Goal: Task Accomplishment & Management: Manage account settings

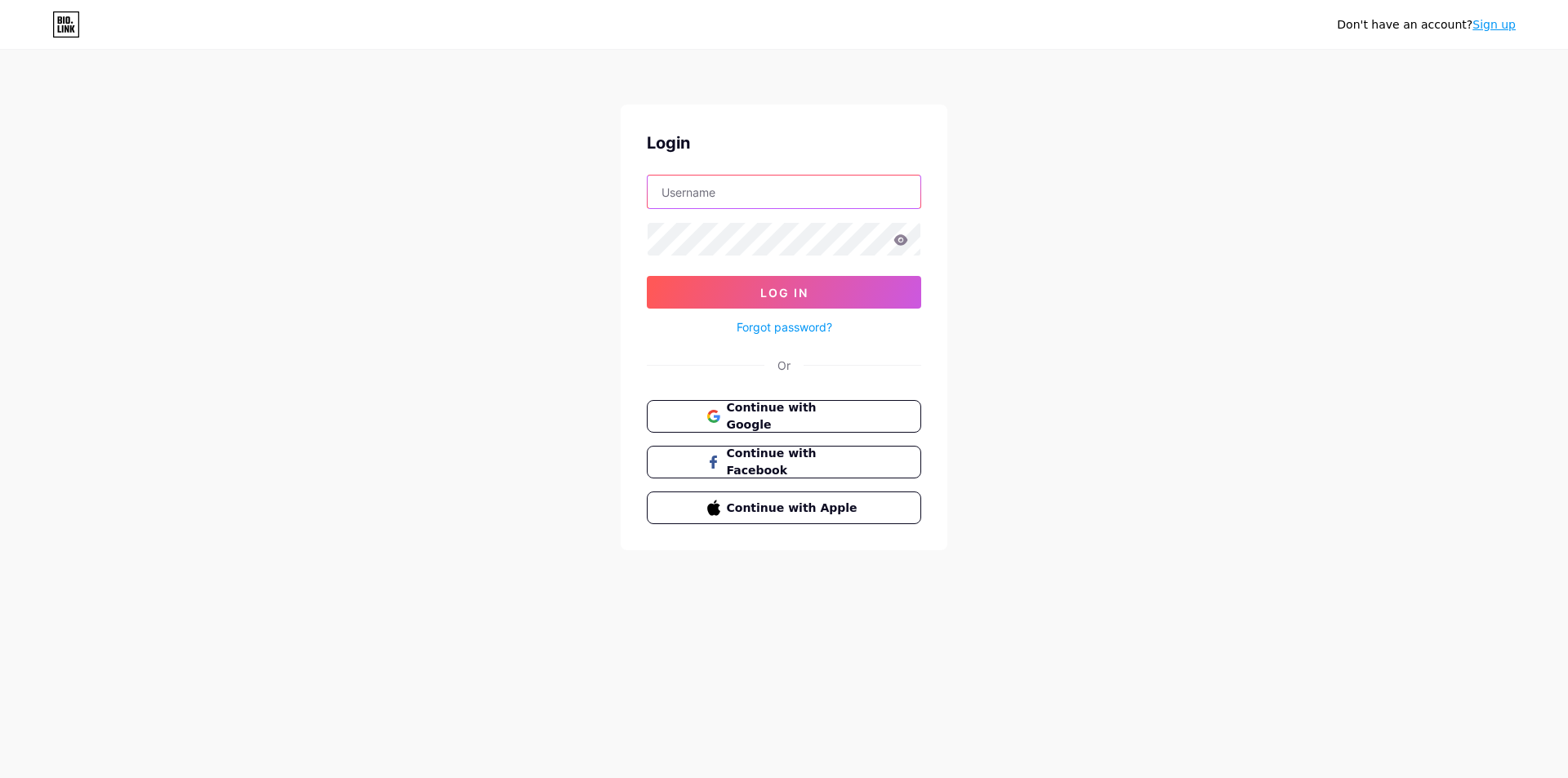
type input "carolinecorreiadasilvahelen@gmail.com"
click at [902, 237] on icon at bounding box center [901, 240] width 15 height 12
click at [899, 245] on icon at bounding box center [901, 239] width 14 height 11
click at [848, 298] on button "Log In" at bounding box center [784, 291] width 275 height 32
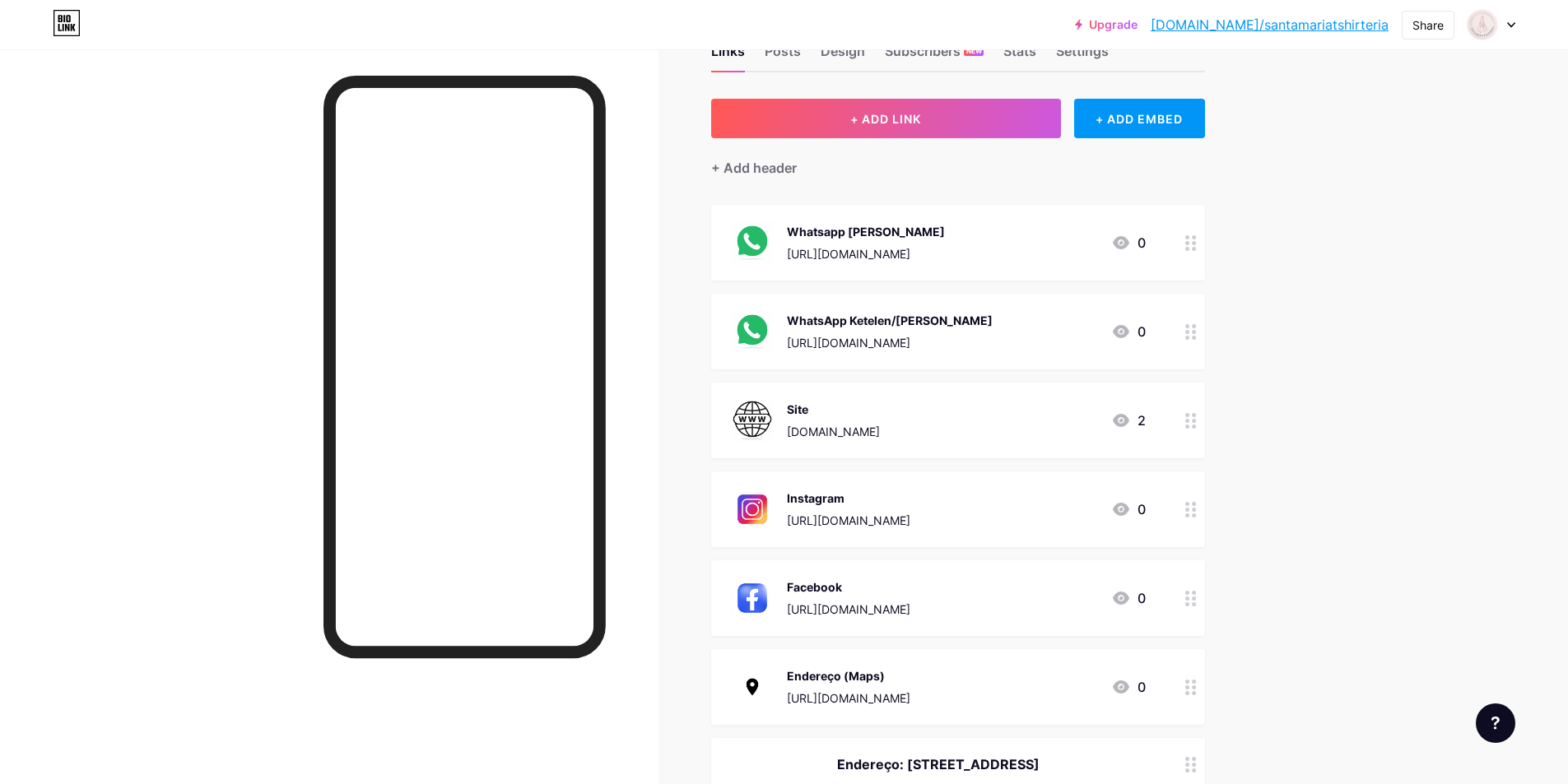
scroll to position [82, 0]
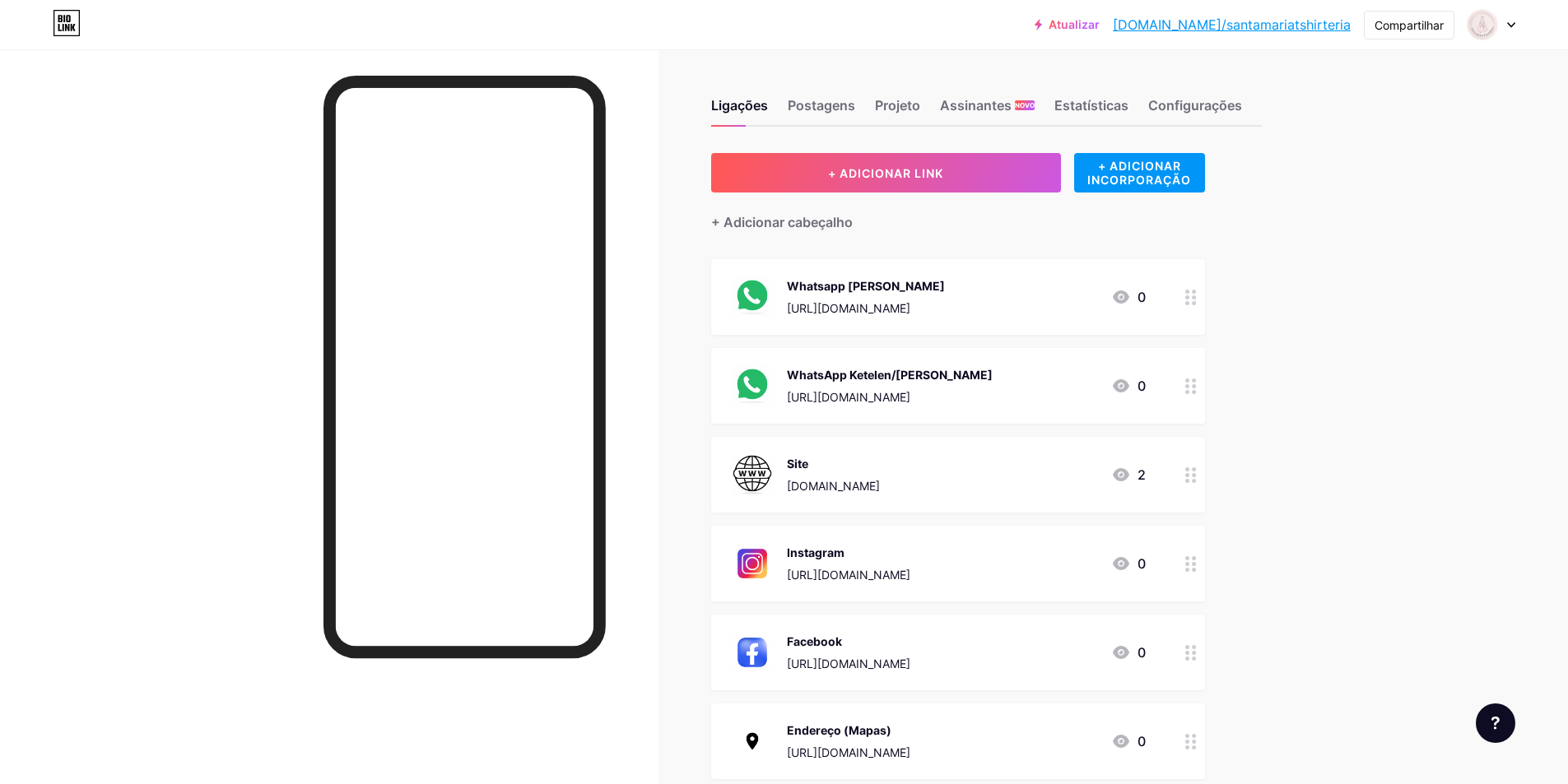
click at [1510, 26] on icon at bounding box center [1511, 25] width 8 height 6
click at [1397, 185] on font "Configurações de Conta" at bounding box center [1396, 186] width 138 height 14
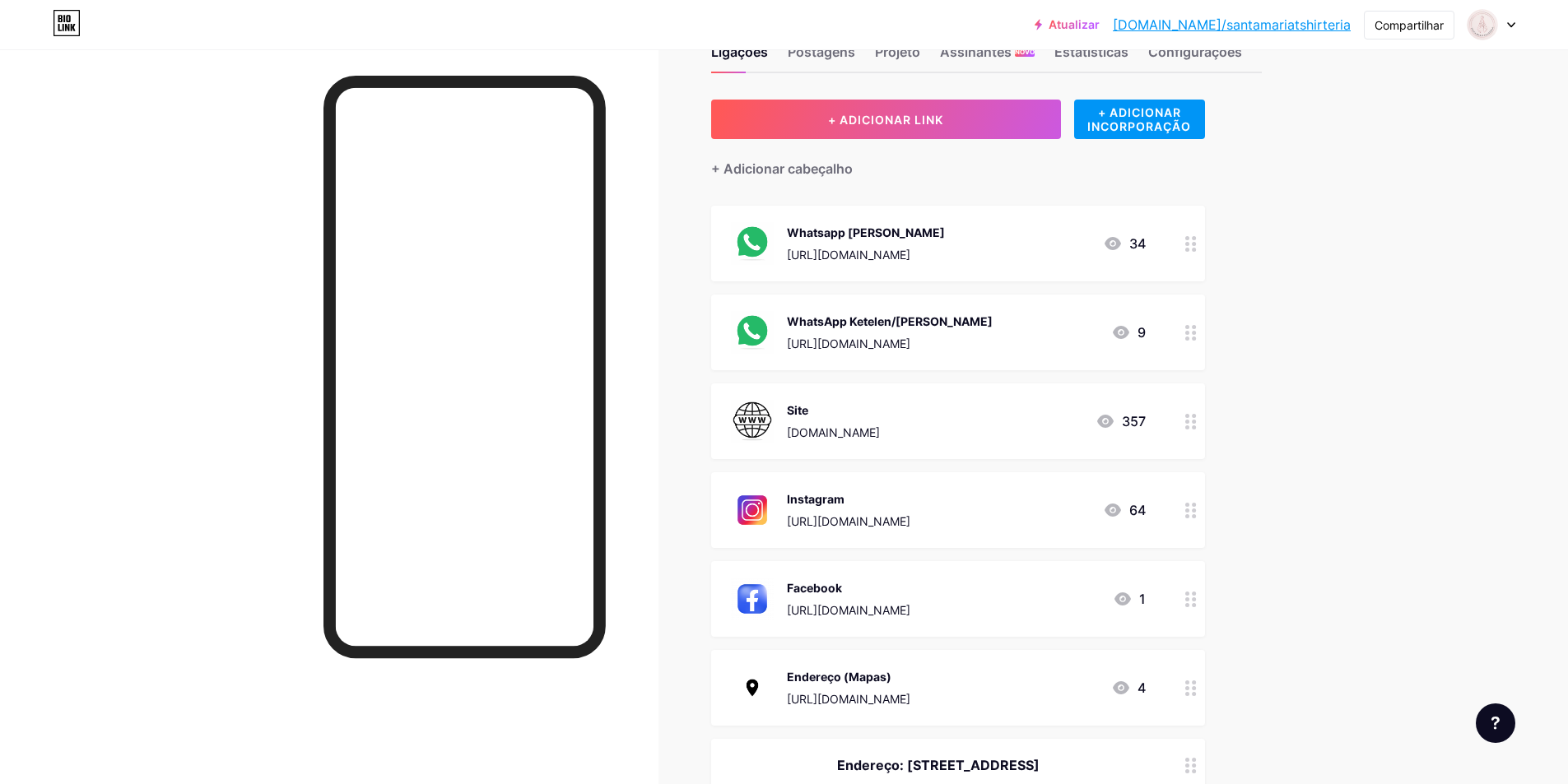
scroll to position [82, 0]
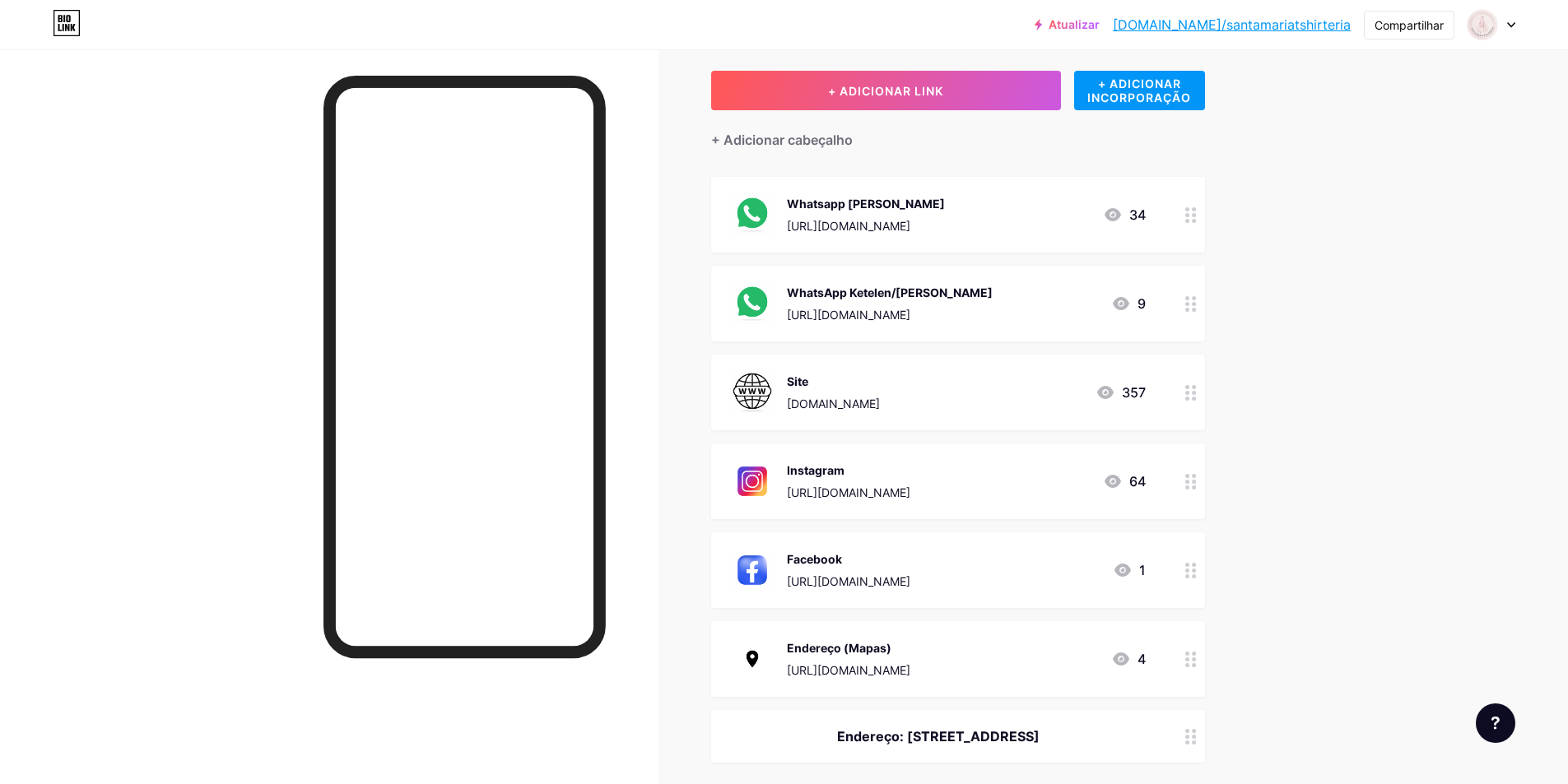
click at [880, 403] on font "[DOMAIN_NAME]" at bounding box center [833, 403] width 93 height 14
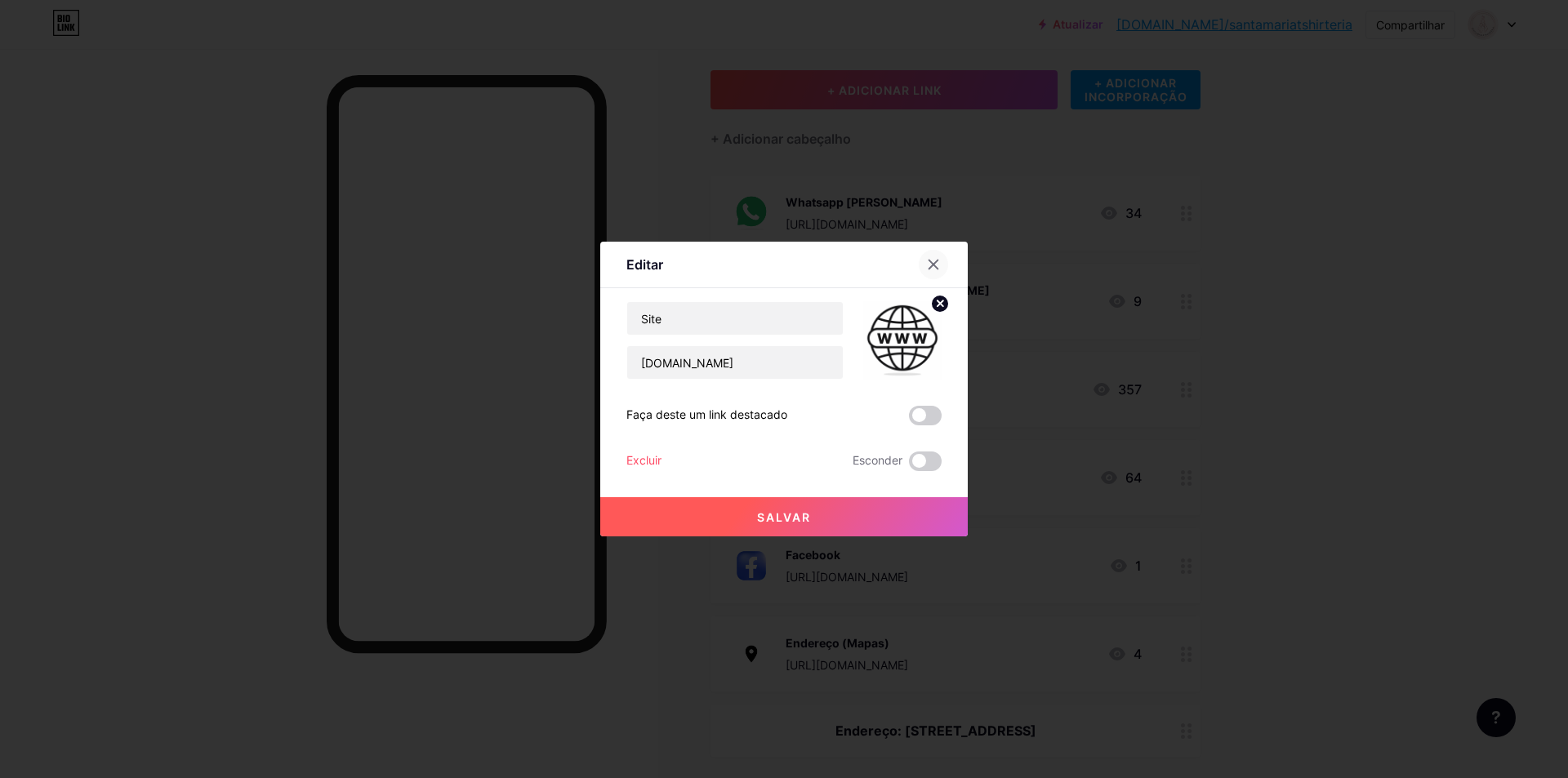
click at [929, 276] on div at bounding box center [933, 265] width 29 height 29
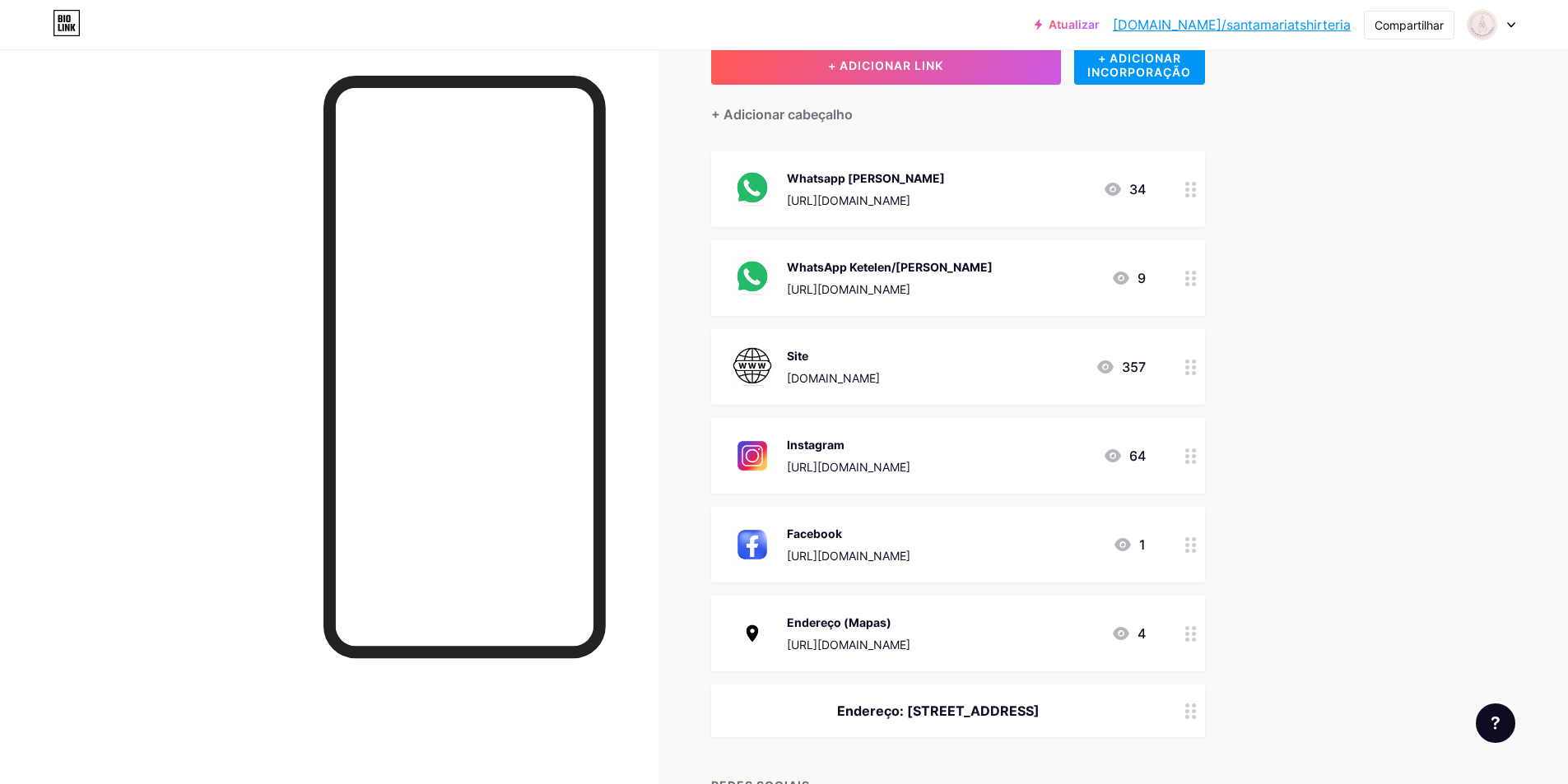
scroll to position [0, 0]
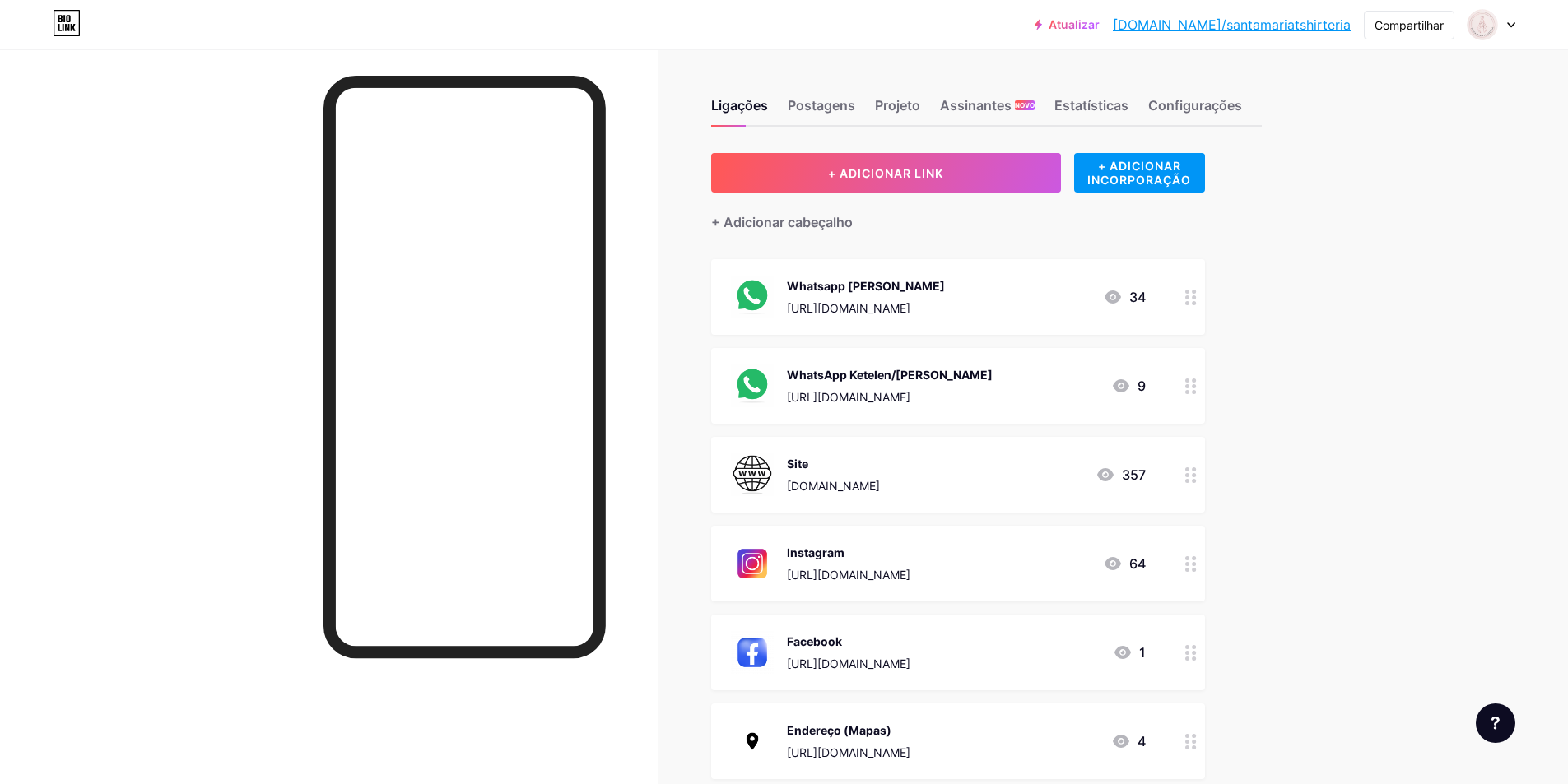
click at [1195, 296] on circle at bounding box center [1193, 298] width 4 height 4
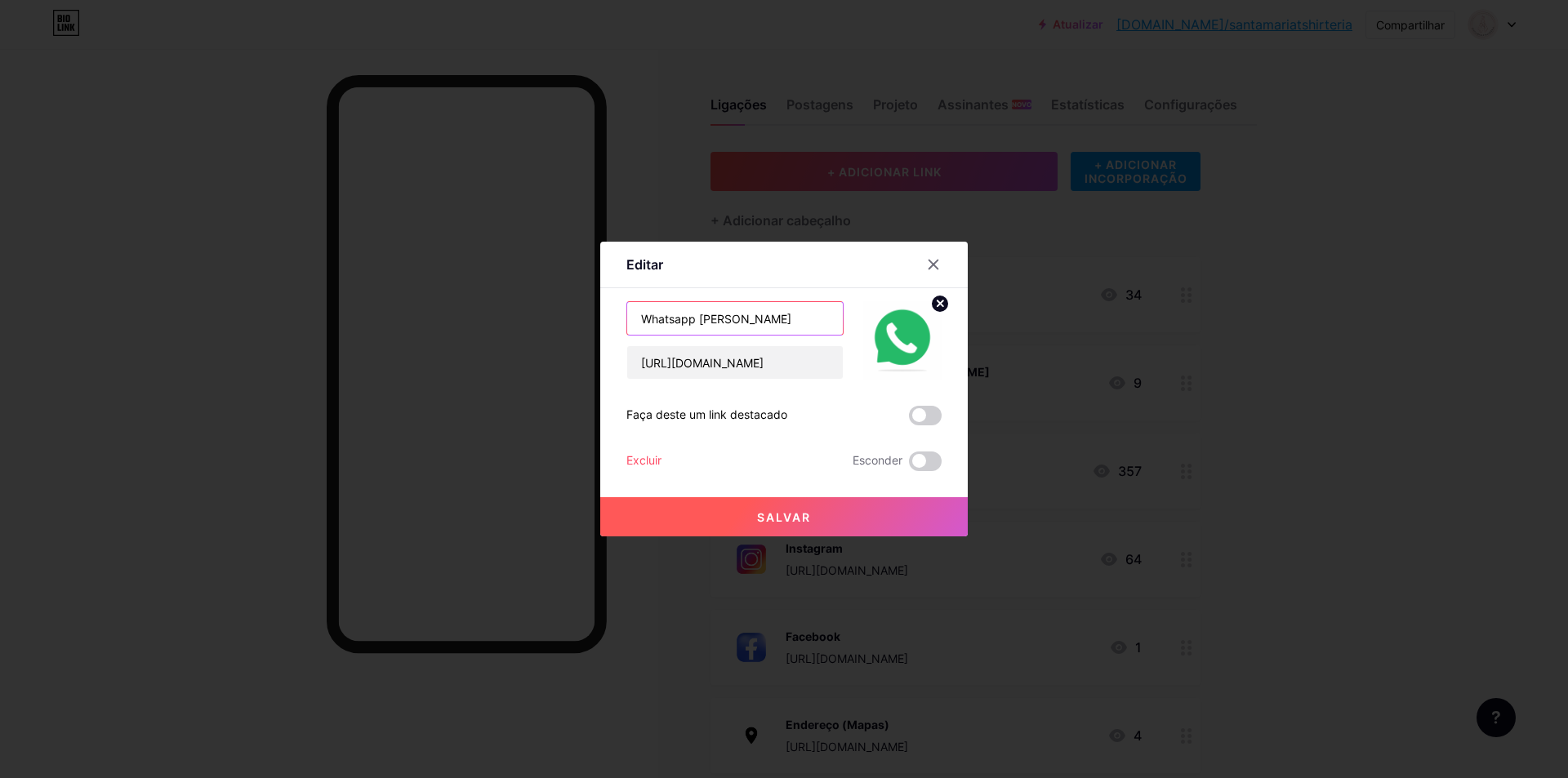
click at [753, 324] on input "Whatsapp [PERSON_NAME]" at bounding box center [735, 318] width 216 height 32
type input "Whatsapp"
click at [928, 268] on icon at bounding box center [933, 264] width 13 height 13
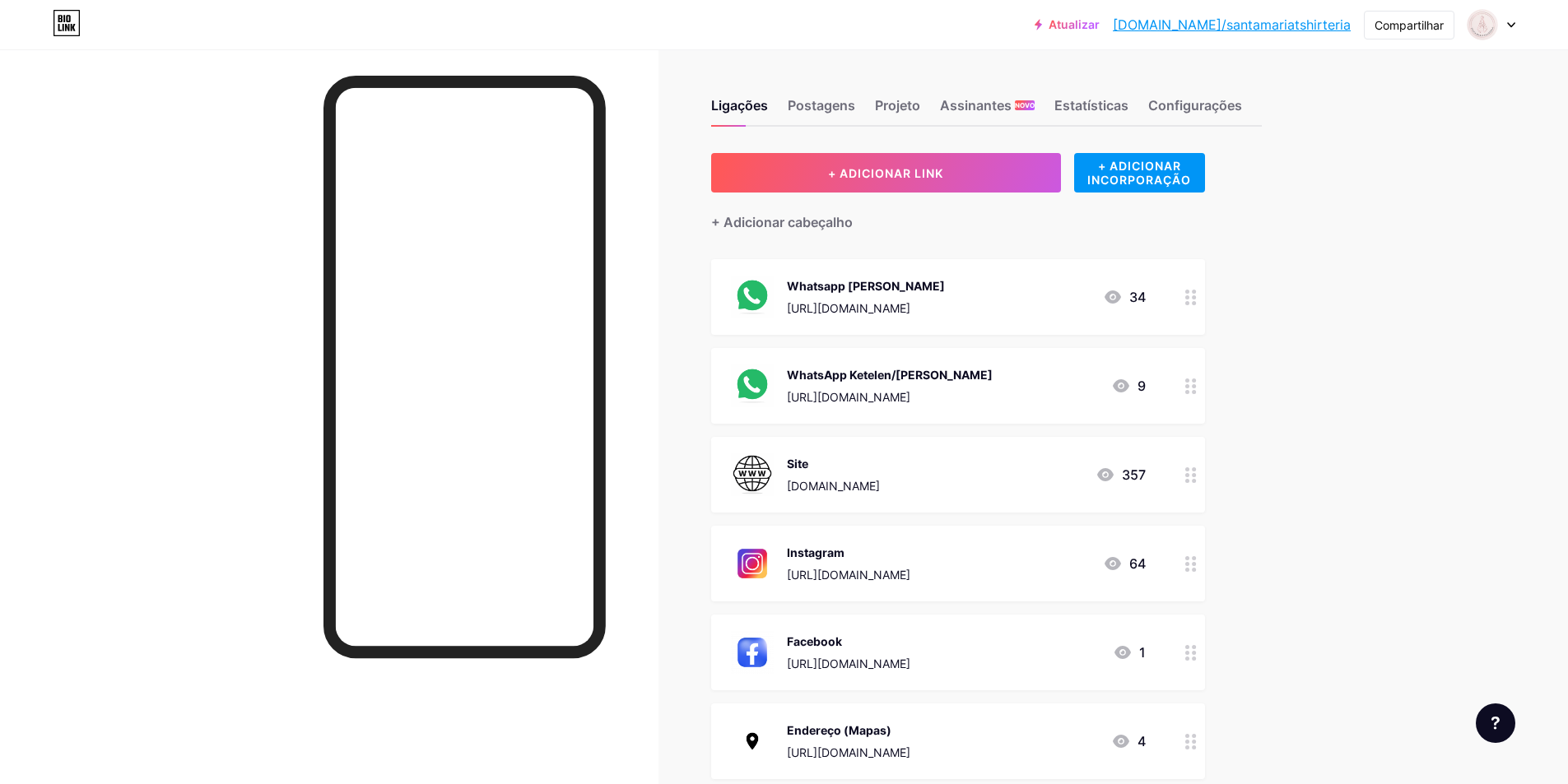
click at [1193, 300] on icon at bounding box center [1191, 298] width 12 height 16
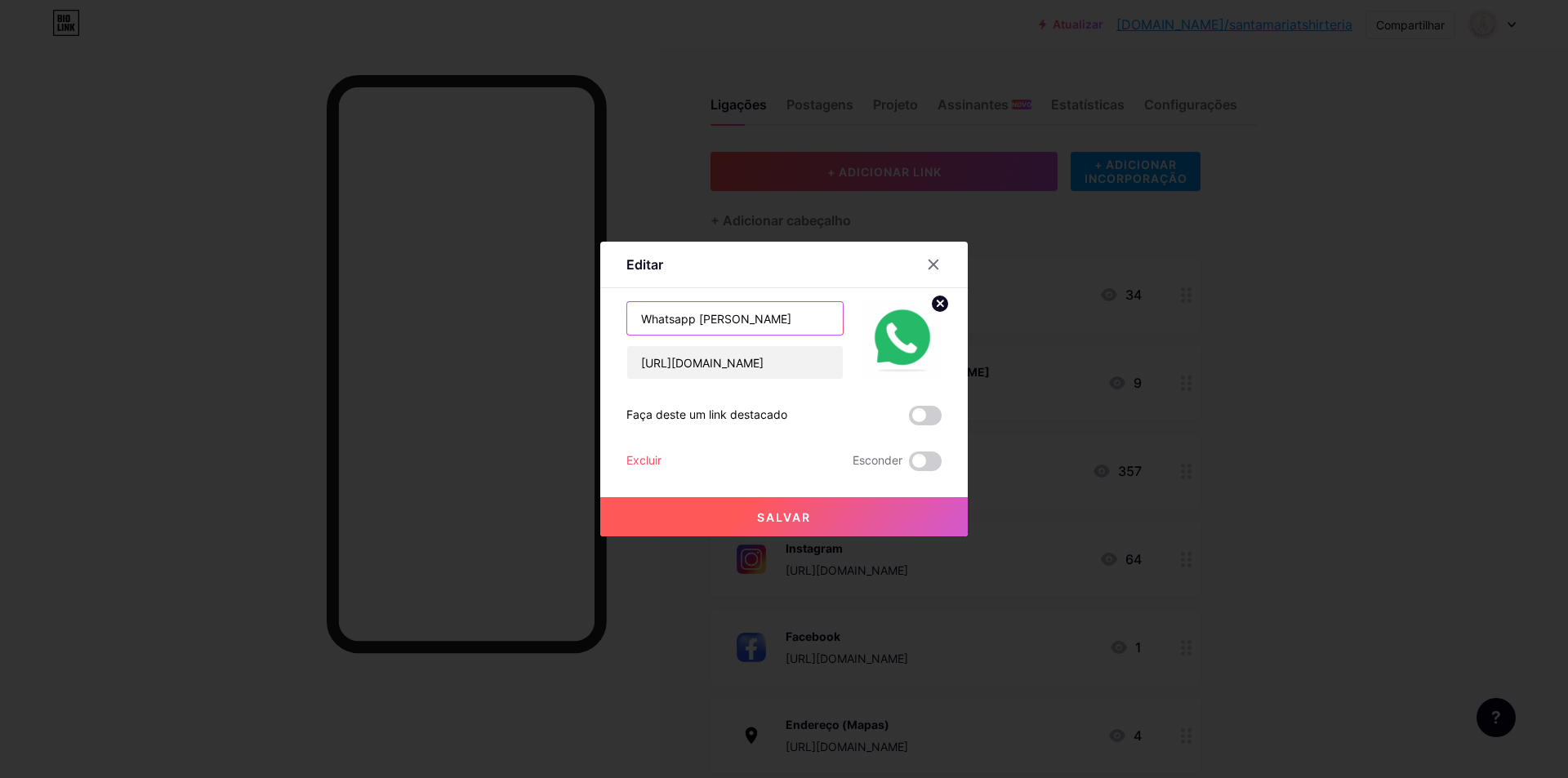
click at [738, 320] on input "Whatsapp [PERSON_NAME]" at bounding box center [735, 318] width 216 height 32
type input "Whatsapp Ketelen/Pedro"
click at [835, 521] on button "Salvar" at bounding box center [784, 517] width 368 height 39
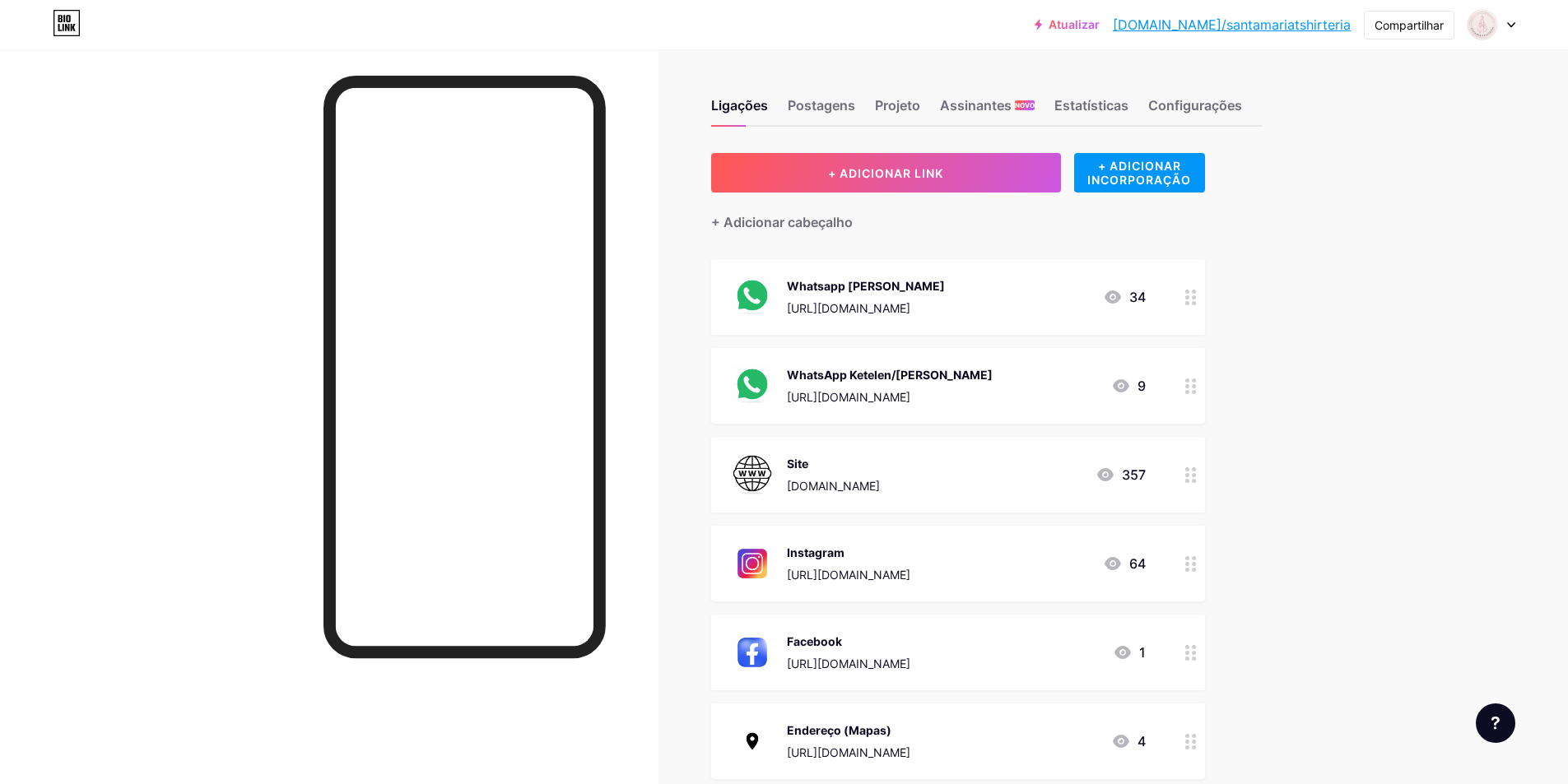
click at [1192, 400] on div at bounding box center [1190, 386] width 28 height 76
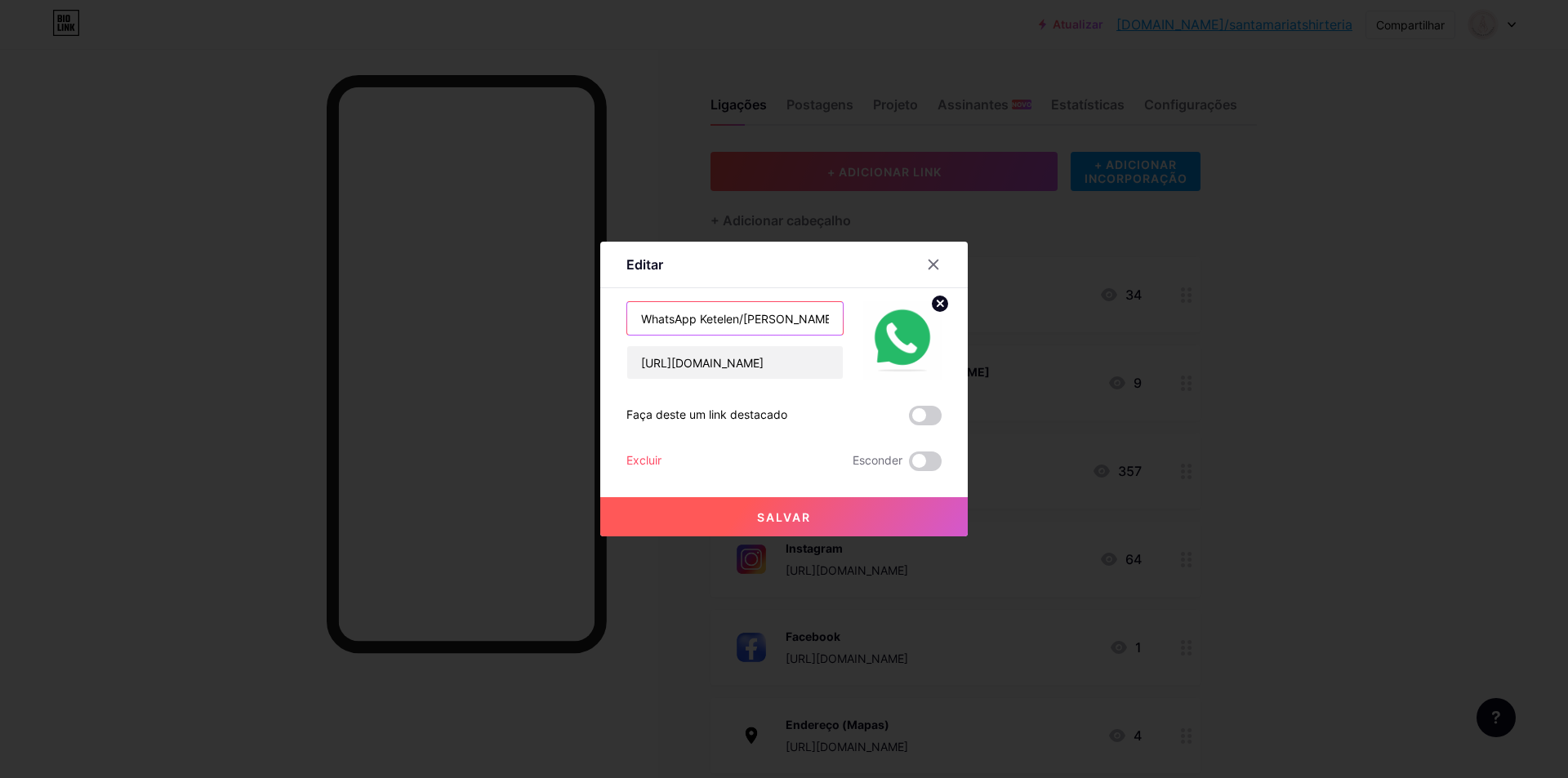
click at [807, 320] on input "WhatsApp Ketelen/[PERSON_NAME]" at bounding box center [735, 318] width 216 height 32
type input "WhatsApp Helen"
click at [813, 505] on button "Salvar" at bounding box center [784, 517] width 368 height 39
